Goal: Task Accomplishment & Management: Complete application form

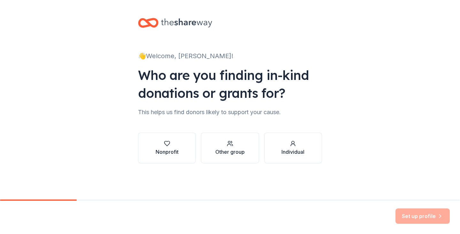
click at [173, 147] on div "Nonprofit" at bounding box center [167, 147] width 23 height 15
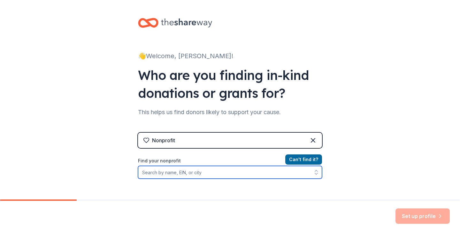
click at [203, 173] on input "Find your nonprofit" at bounding box center [230, 172] width 184 height 13
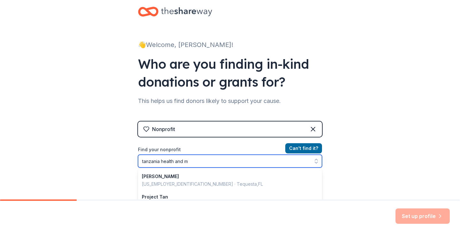
type input "tanzania health and me"
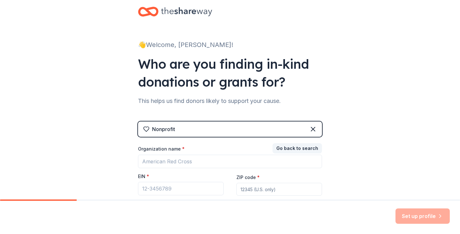
click at [402, 161] on div "👋 Welcome, [PERSON_NAME]! Who are you finding in-kind donations or grants for? …" at bounding box center [230, 120] width 460 height 263
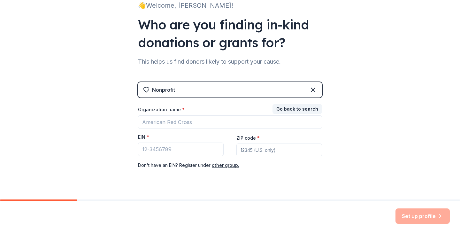
scroll to position [63, 0]
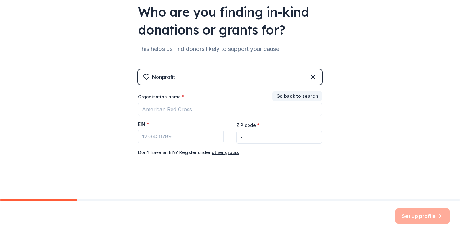
type input "-"
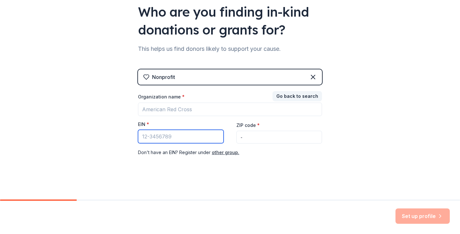
click at [203, 134] on input "EIN *" at bounding box center [181, 136] width 86 height 13
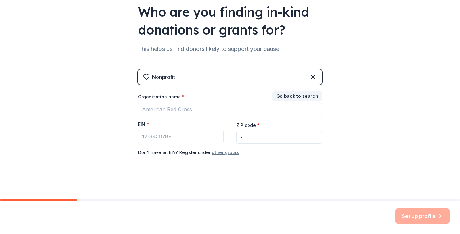
click at [222, 151] on button "other group." at bounding box center [225, 153] width 27 height 8
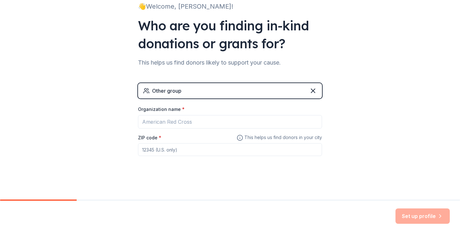
scroll to position [49, 0]
click at [392, 107] on div "👋 Welcome, [PERSON_NAME]! Who are you finding in-kind donations or grants for? …" at bounding box center [230, 75] width 460 height 249
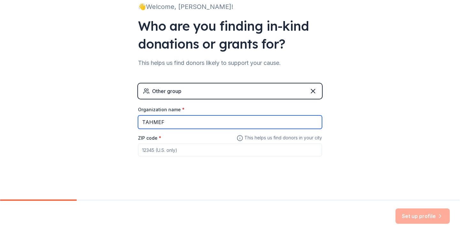
click at [172, 123] on input "TAHMEF" at bounding box center [230, 121] width 184 height 13
paste input "| AHADI Mental Health"
type input "TAHMEF | AHADI Mental Health"
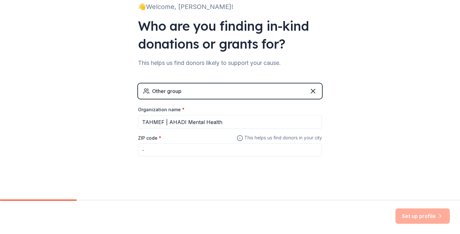
type input "-"
click at [421, 216] on div "Set up profile" at bounding box center [423, 215] width 54 height 15
click at [416, 218] on div "Set up profile" at bounding box center [423, 215] width 54 height 15
click at [224, 90] on div "Other group" at bounding box center [230, 90] width 184 height 15
click at [150, 151] on input "-" at bounding box center [230, 149] width 184 height 13
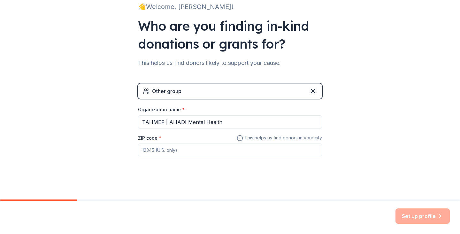
type input "n"
click at [315, 149] on input "ZIP code *" at bounding box center [230, 149] width 184 height 13
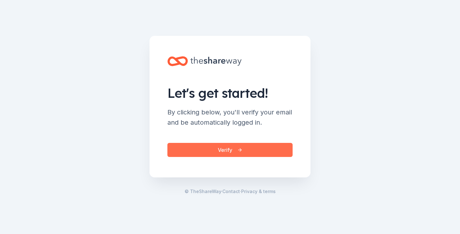
click at [217, 146] on button "Verify" at bounding box center [229, 150] width 125 height 14
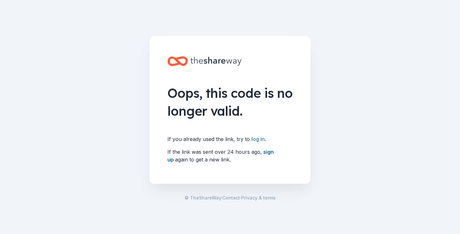
click at [257, 139] on link "log in" at bounding box center [257, 139] width 13 height 6
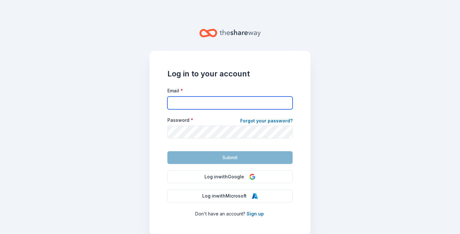
type input "[EMAIL_ADDRESS][DOMAIN_NAME]"
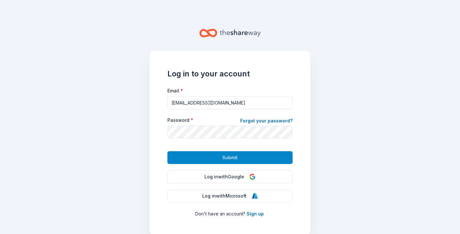
click at [243, 157] on button "Submit" at bounding box center [229, 157] width 125 height 13
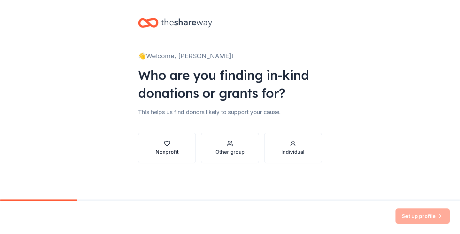
click at [162, 149] on div "Nonprofit" at bounding box center [167, 152] width 23 height 8
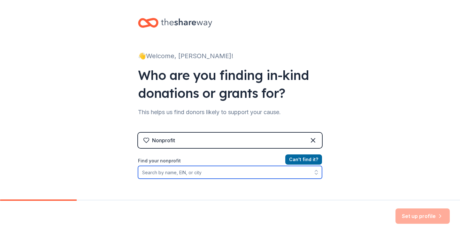
click at [189, 171] on input "Find your nonprofit" at bounding box center [230, 172] width 184 height 13
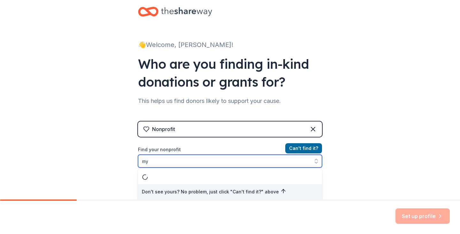
type input "m"
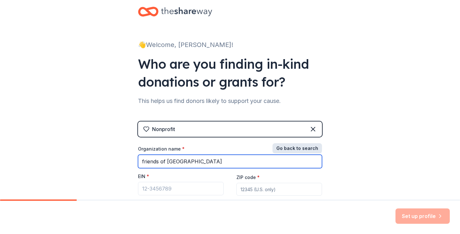
type input "friends of [GEOGRAPHIC_DATA]"
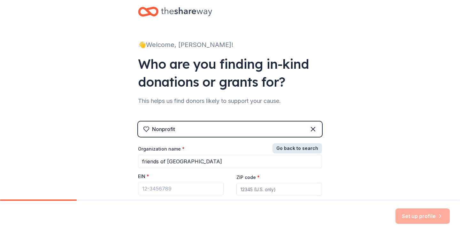
click at [301, 148] on button "Go back to search" at bounding box center [298, 148] width 50 height 10
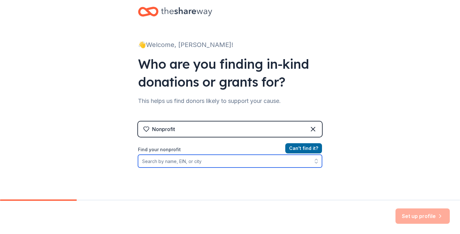
click at [214, 163] on input "Find your nonprofit" at bounding box center [230, 161] width 184 height 13
type input "friends of tanzania health and Medical Education Foundation"
click at [287, 165] on input "friends of tanzania health and Medical Education Foundation" at bounding box center [230, 161] width 184 height 13
